Goal: Information Seeking & Learning: Learn about a topic

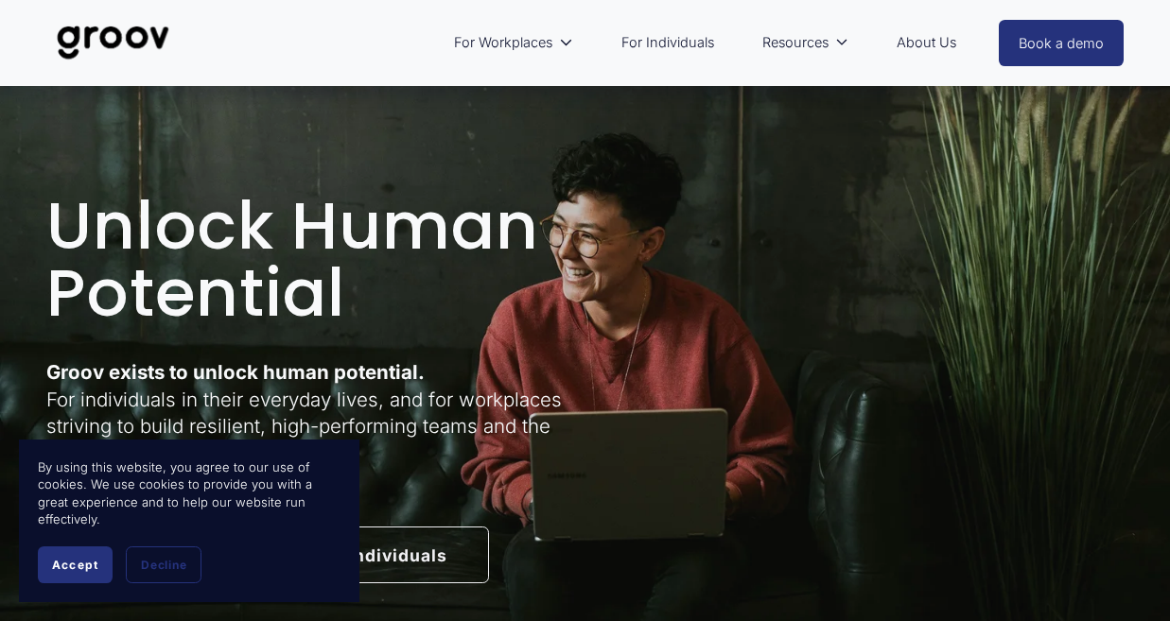
click at [61, 578] on button "Accept" at bounding box center [75, 565] width 75 height 37
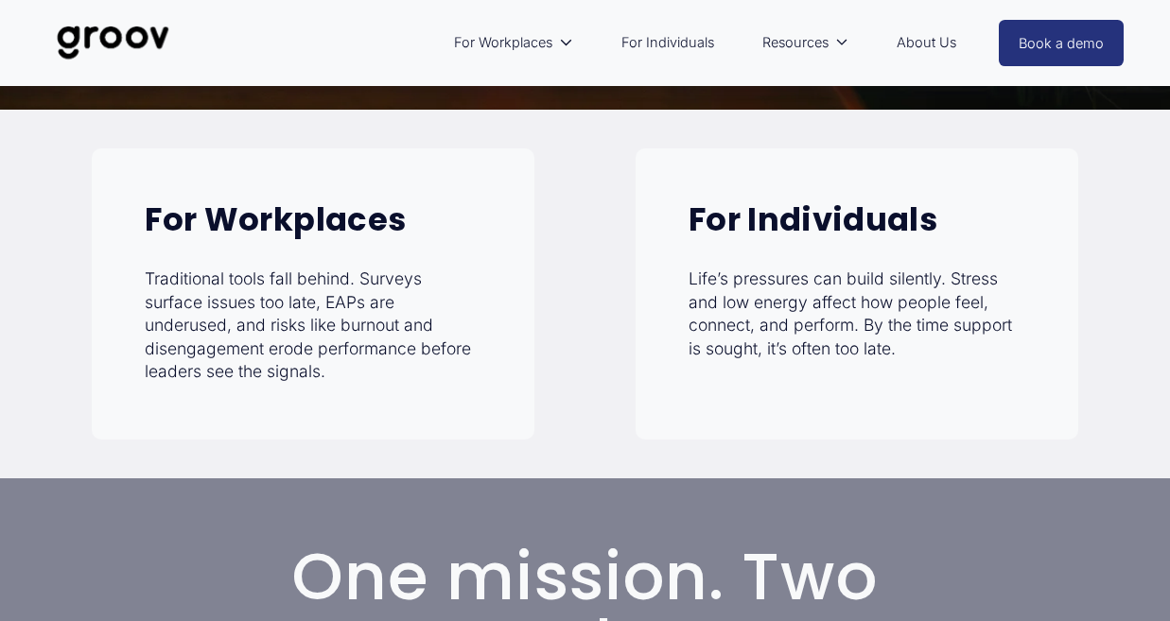
scroll to position [581, 0]
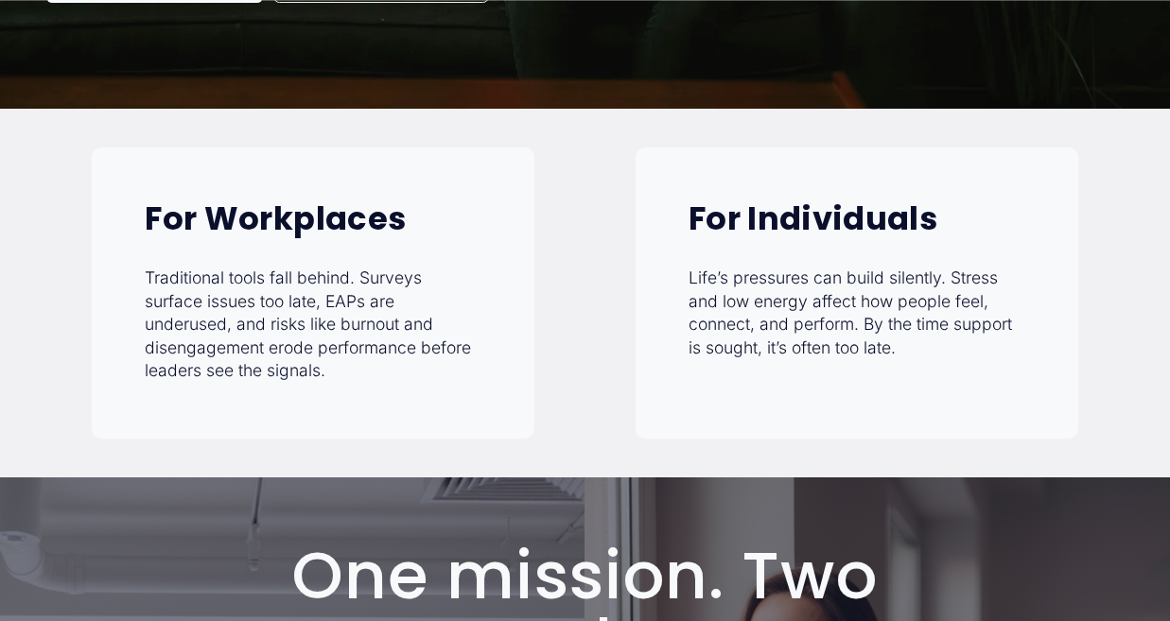
click at [800, 323] on p "Life’s pressures can build silently. Stress and low energy affect how people fe…" at bounding box center [857, 313] width 337 height 93
click at [798, 216] on strong "For Individuals" at bounding box center [813, 218] width 249 height 45
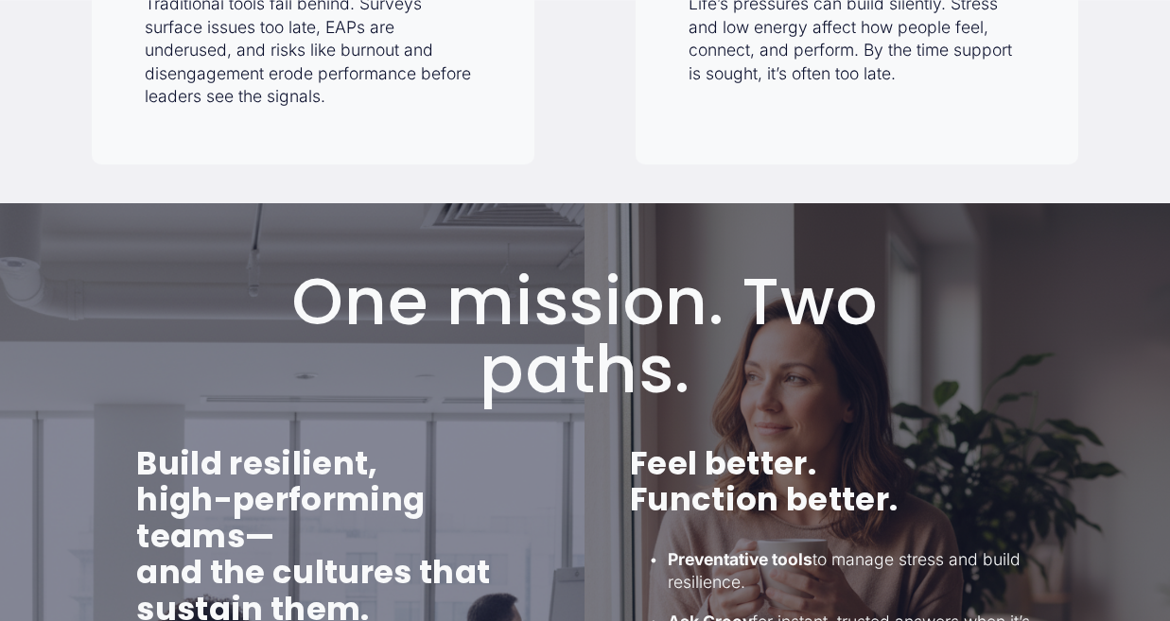
scroll to position [1205, 0]
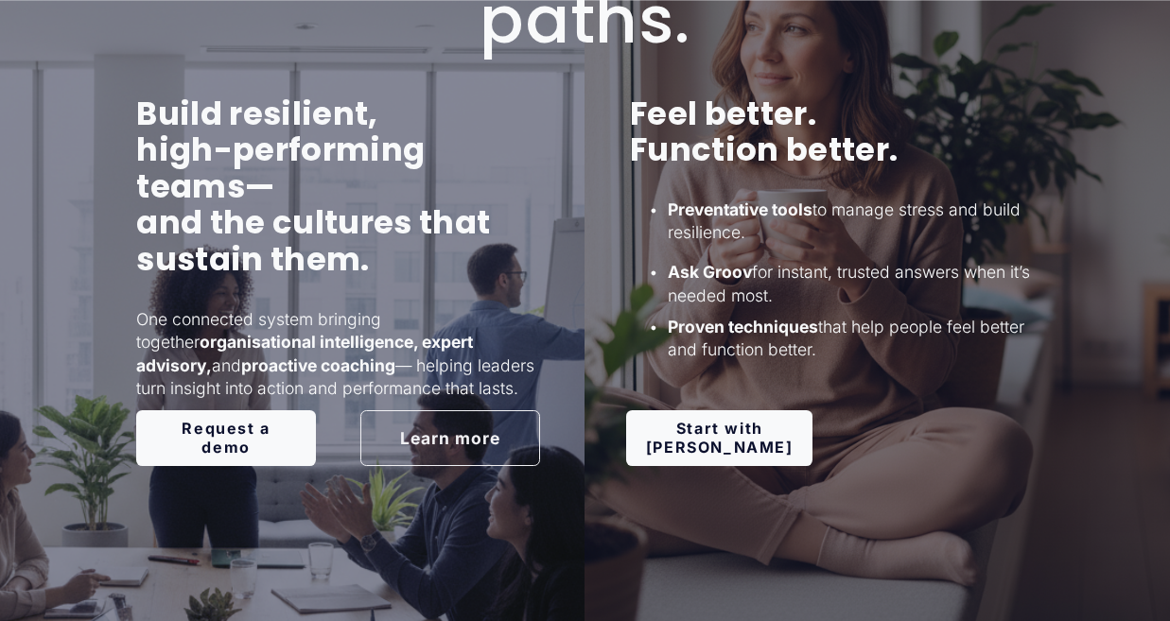
drag, startPoint x: 670, startPoint y: 431, endPoint x: 732, endPoint y: 446, distance: 64.2
click at [671, 431] on link "Start with Groov" at bounding box center [719, 439] width 186 height 56
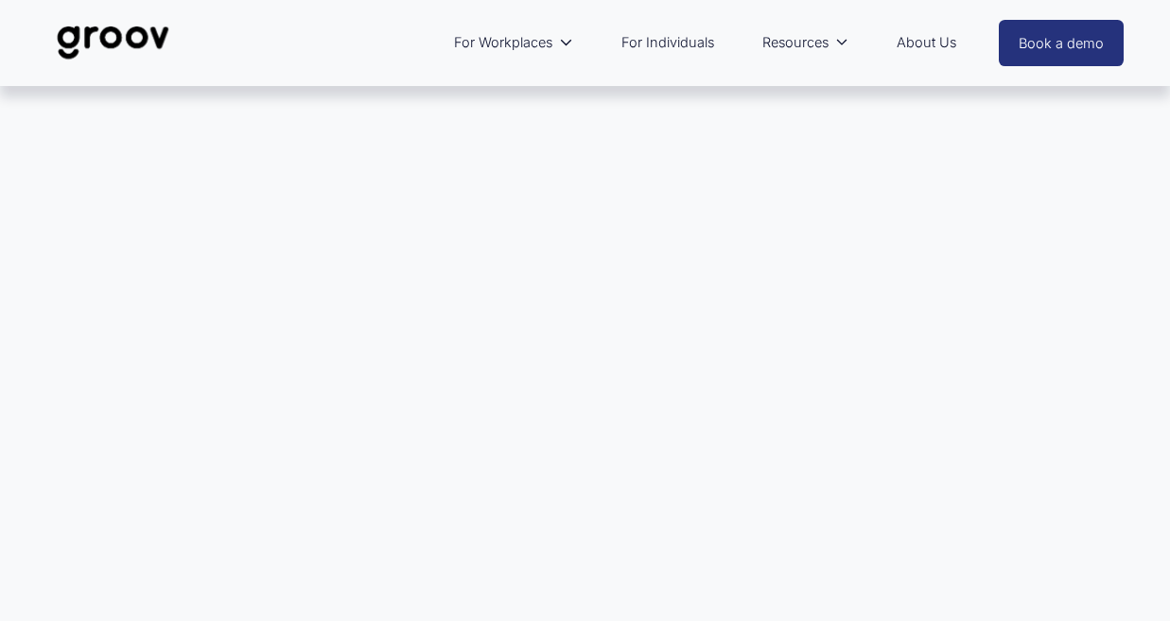
click at [947, 53] on link "About Us" at bounding box center [926, 43] width 79 height 44
